Goal: Check status

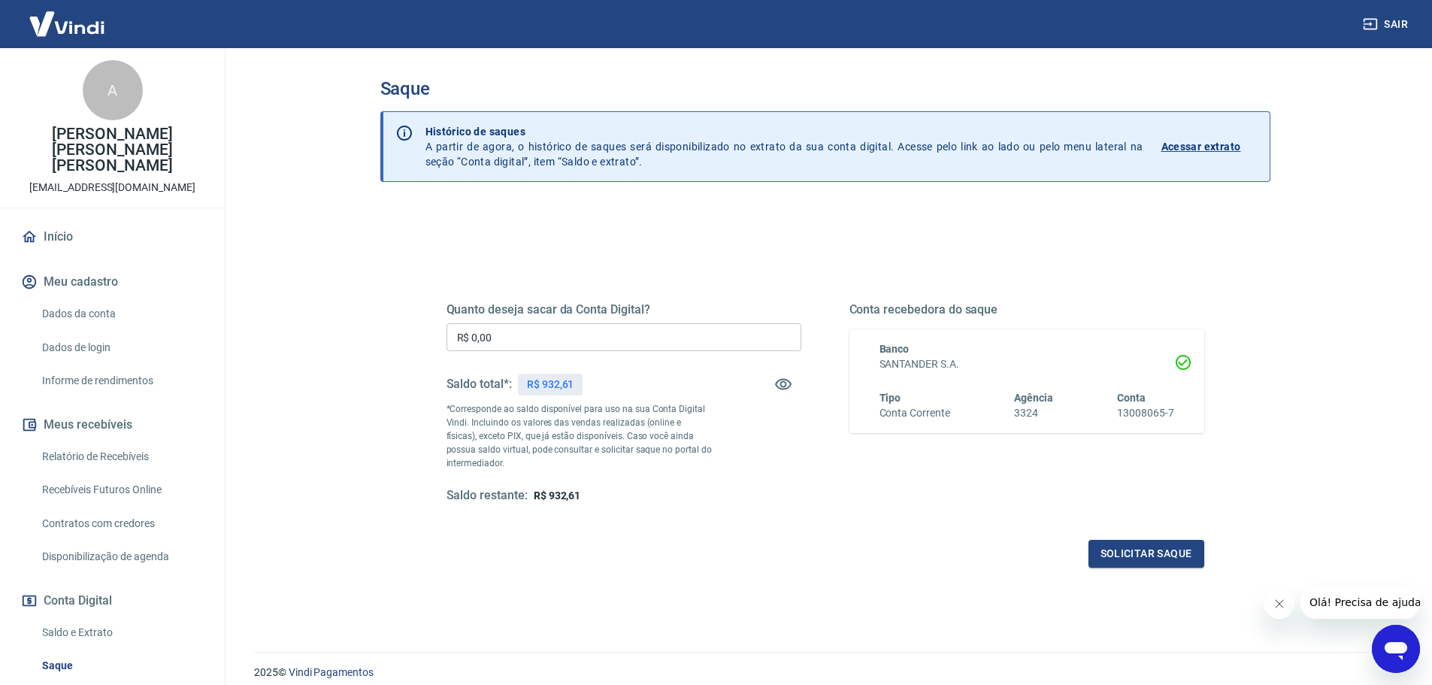
click at [1186, 147] on p "Acessar extrato" at bounding box center [1202, 146] width 80 height 15
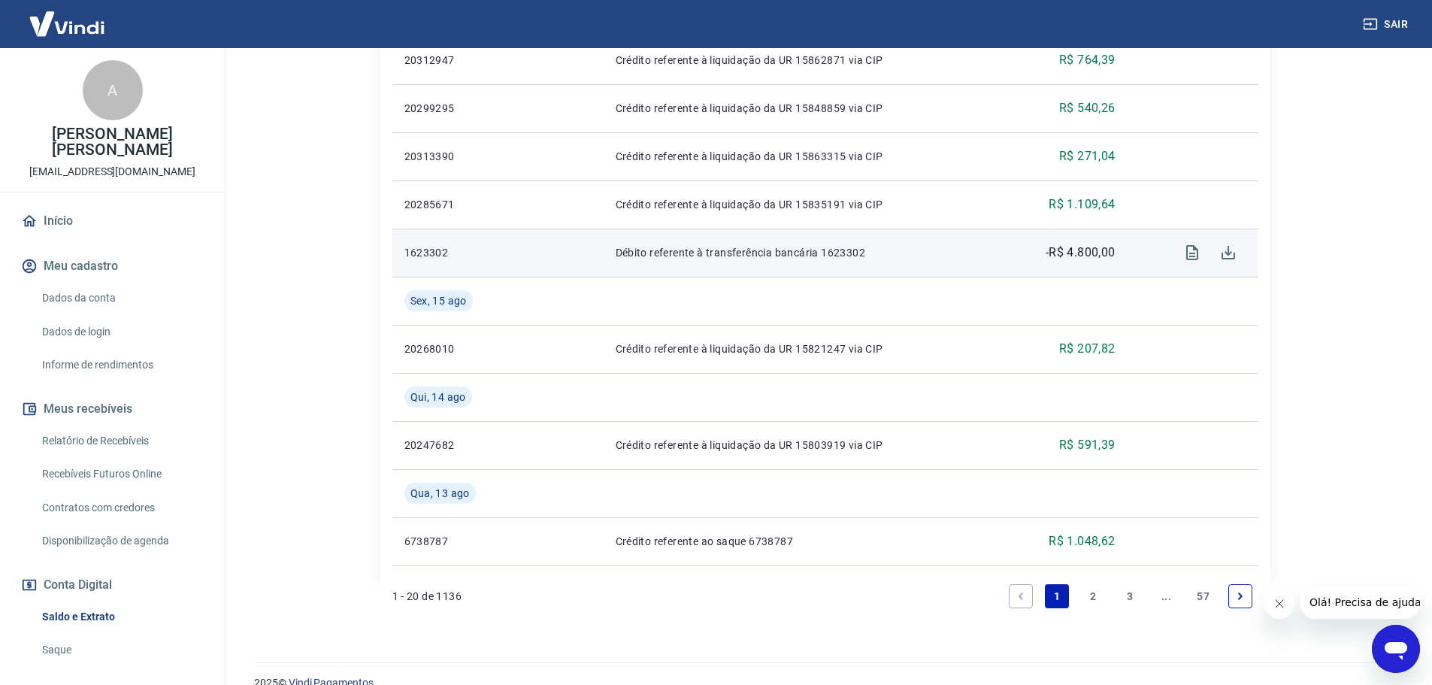
scroll to position [1323, 0]
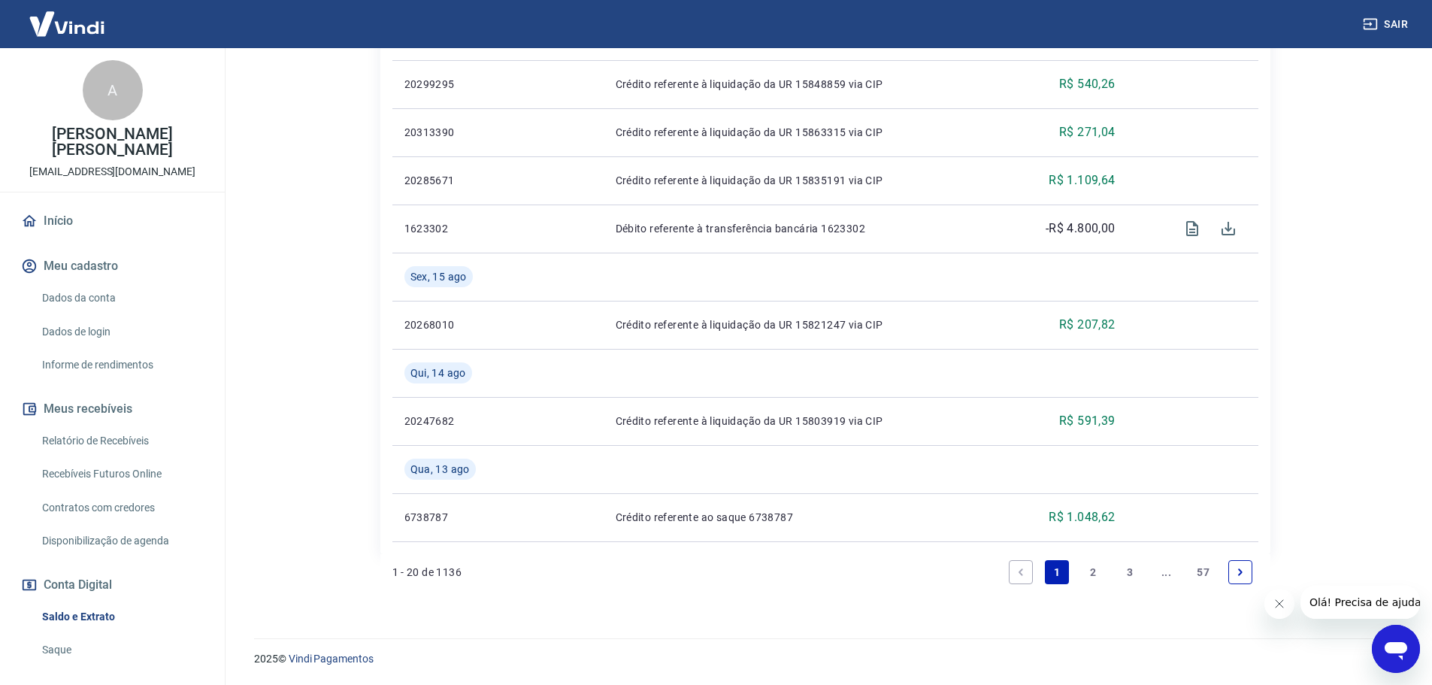
click at [1125, 568] on link "3" at bounding box center [1130, 572] width 24 height 24
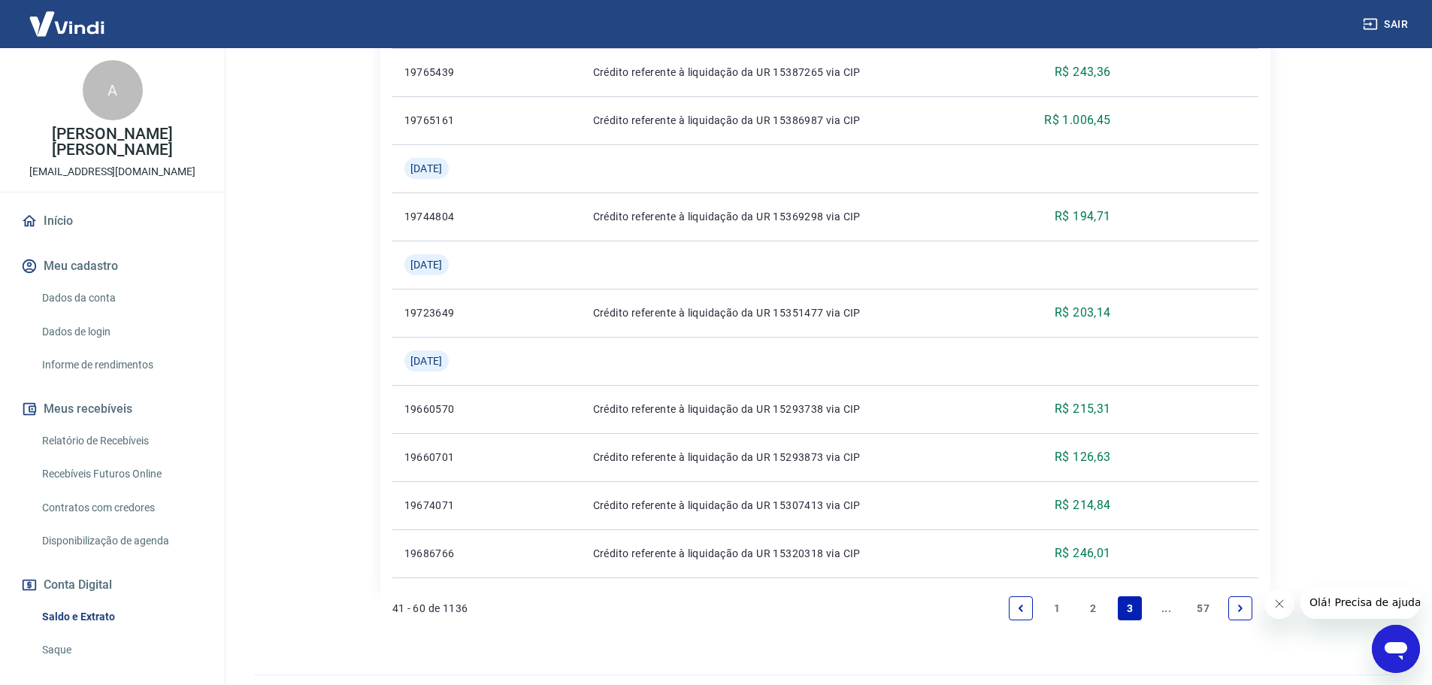
scroll to position [1419, 0]
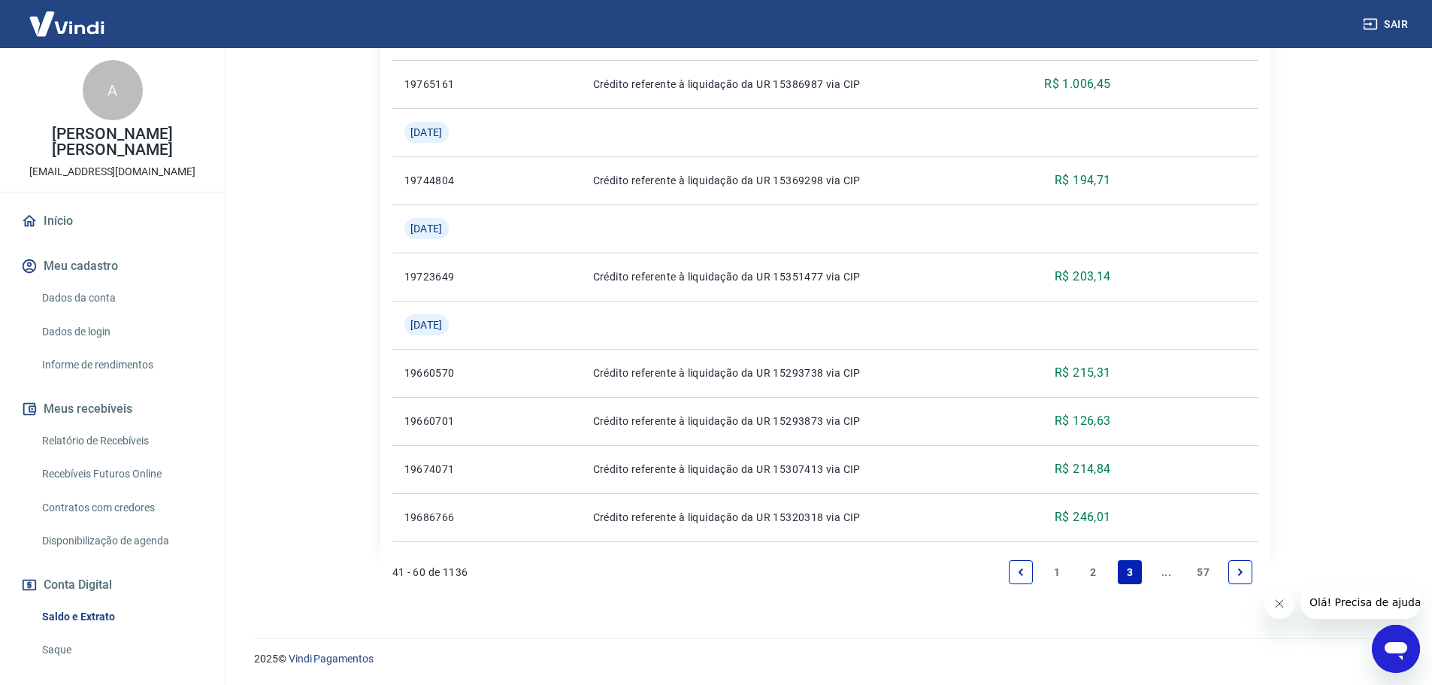
click at [1245, 579] on link "Next page" at bounding box center [1241, 572] width 24 height 24
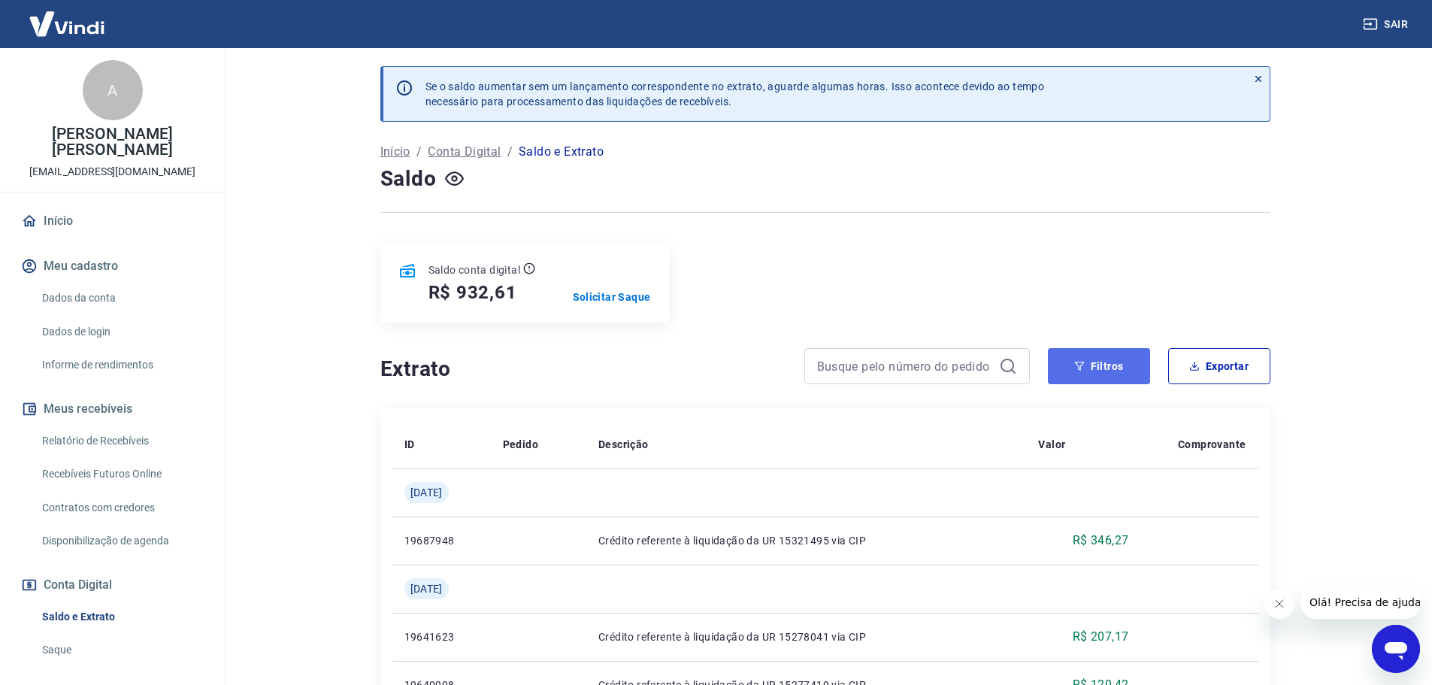
click at [1114, 365] on button "Filtros" at bounding box center [1099, 366] width 102 height 36
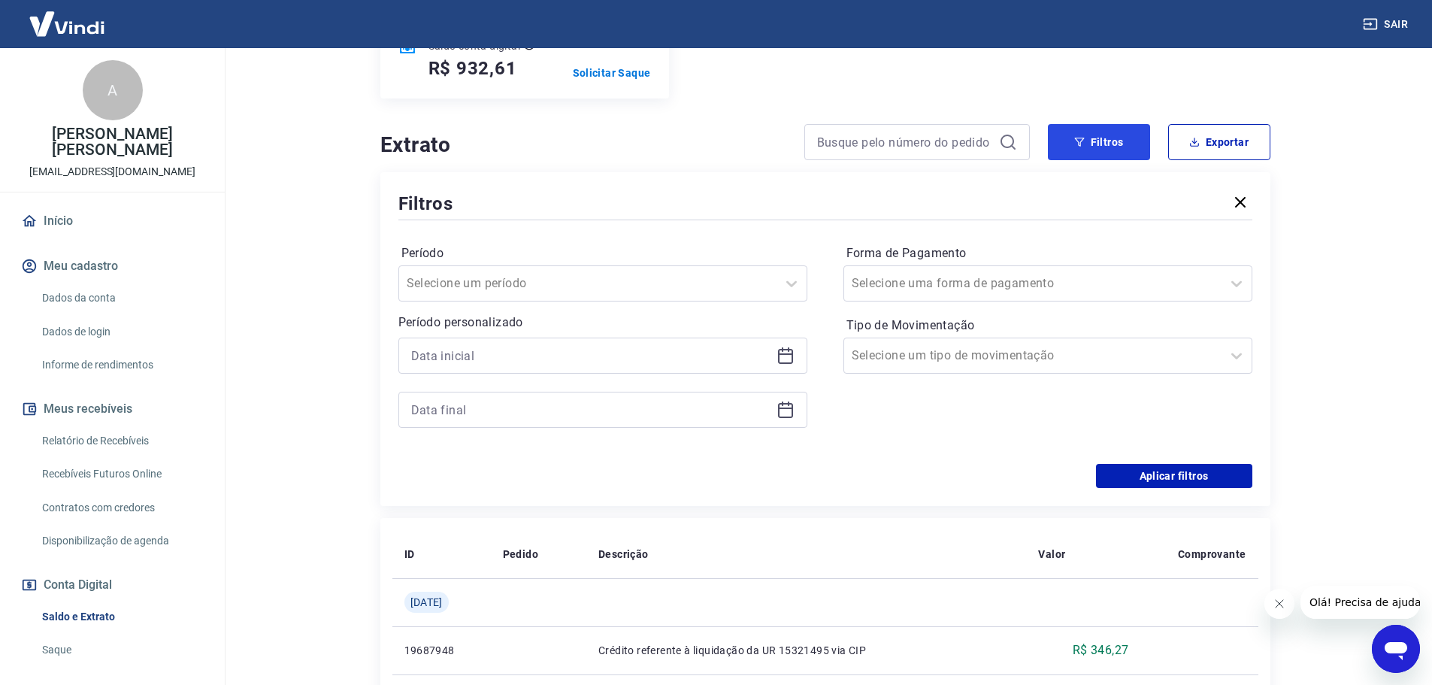
scroll to position [226, 0]
click at [1177, 356] on div at bounding box center [1033, 354] width 362 height 21
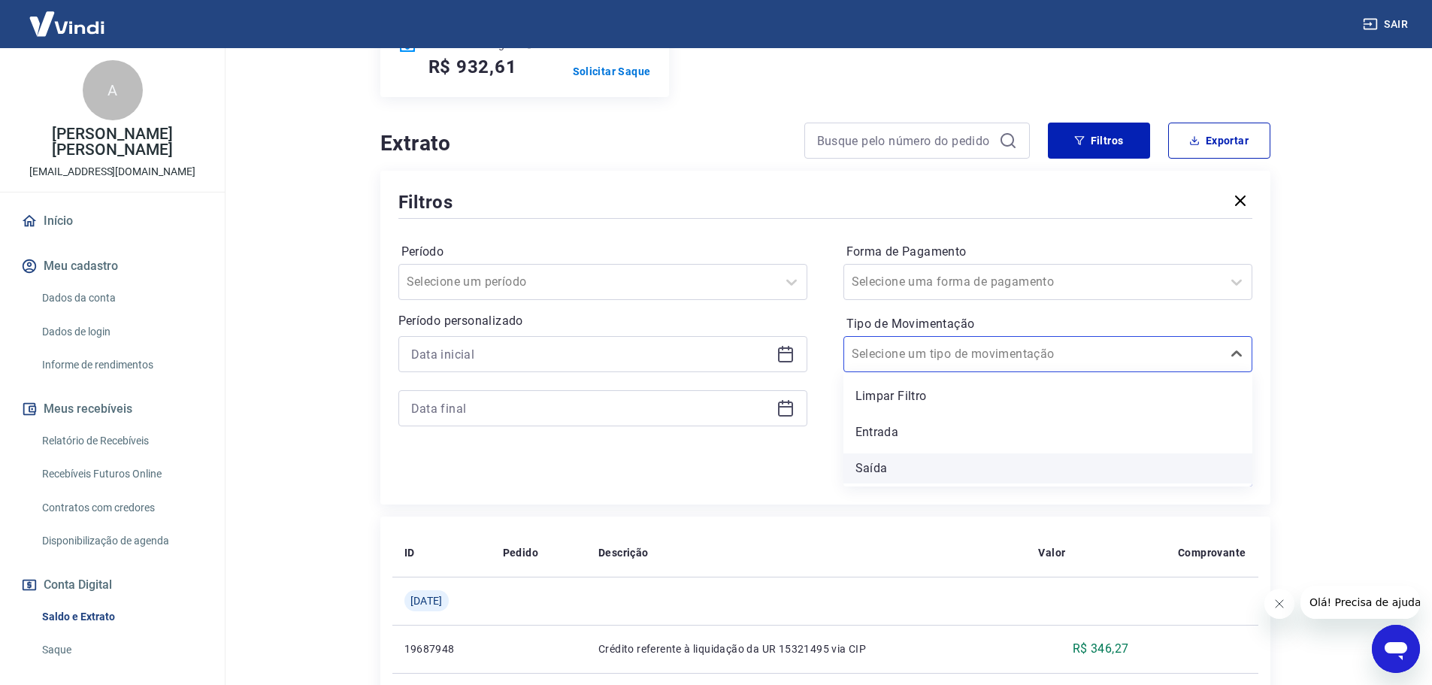
click at [928, 467] on div "Saída" at bounding box center [1048, 468] width 409 height 30
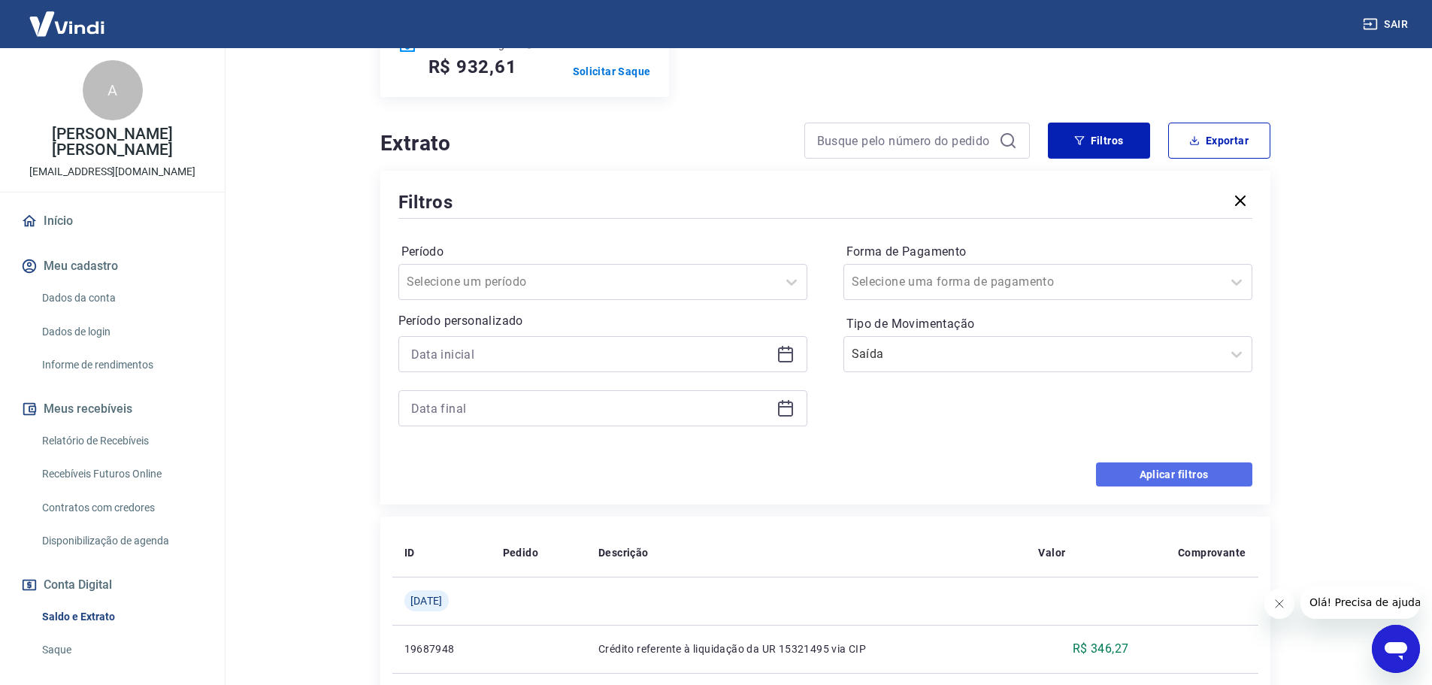
click at [1152, 477] on button "Aplicar filtros" at bounding box center [1174, 474] width 156 height 24
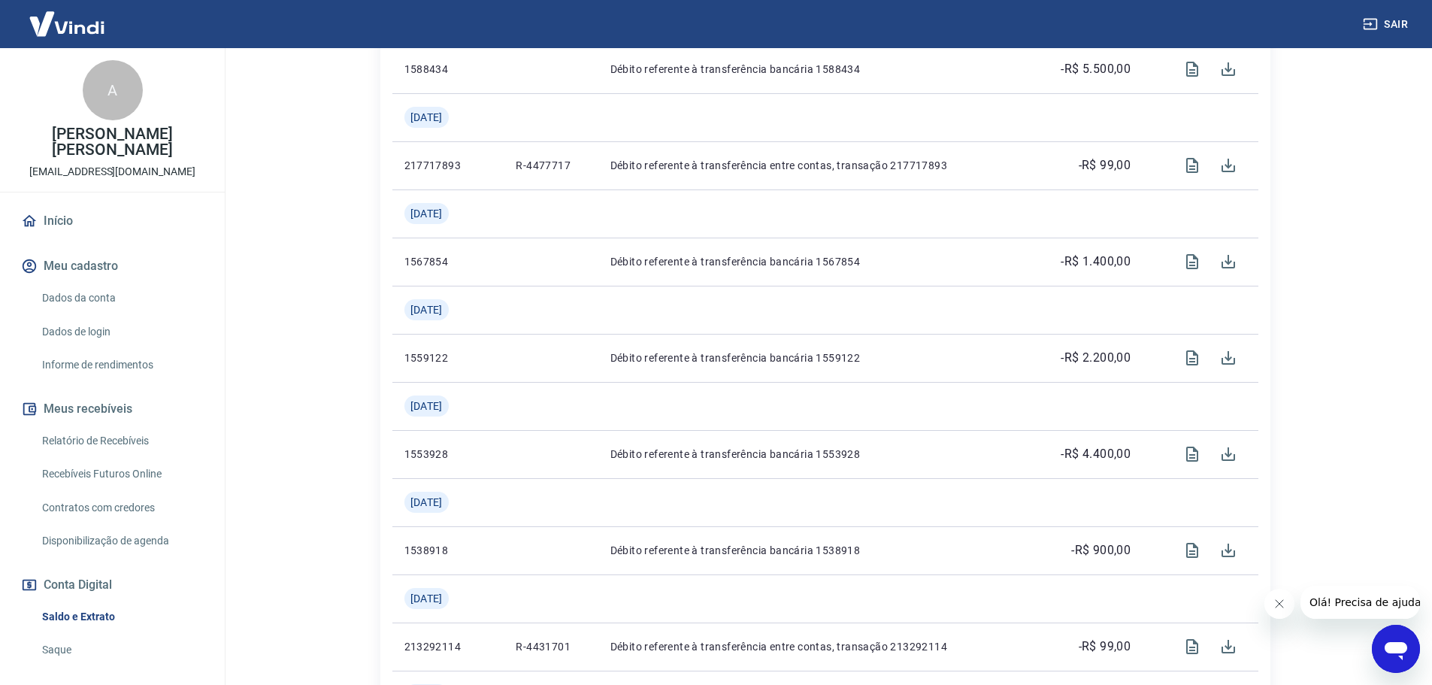
scroll to position [1053, 0]
